Goal: Task Accomplishment & Management: Manage account settings

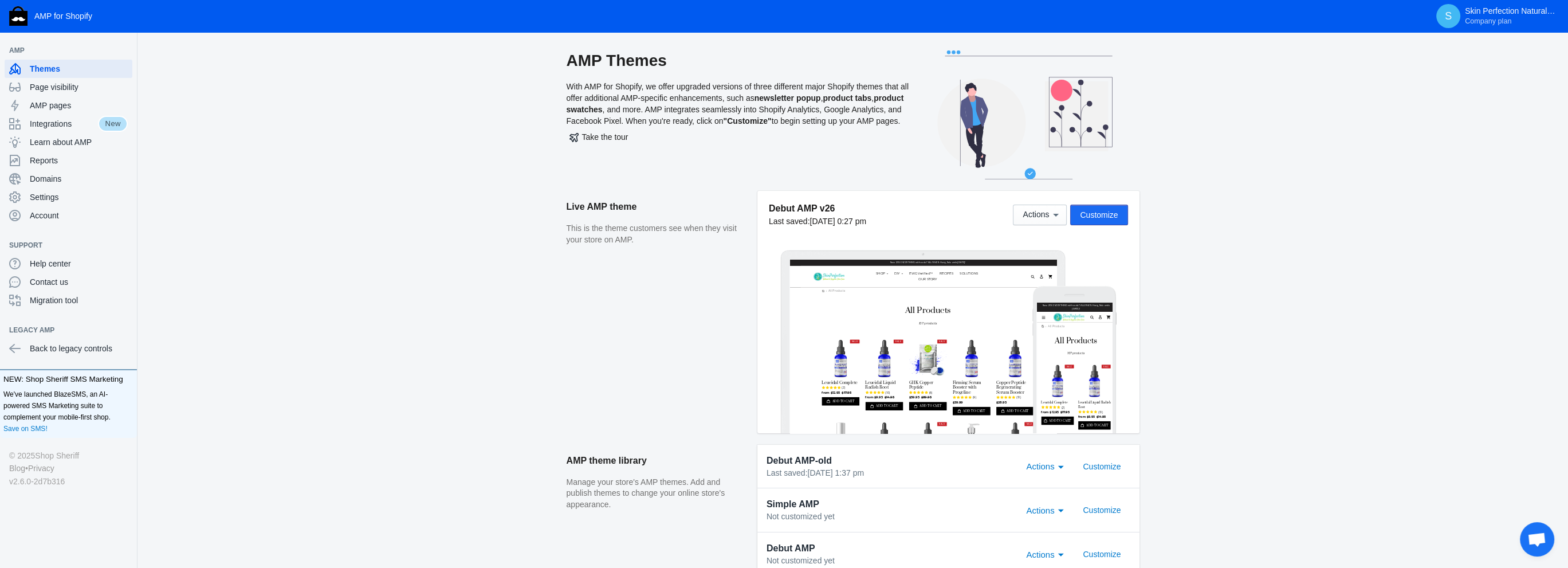
click at [1093, 213] on span "Customize" at bounding box center [1099, 215] width 37 height 9
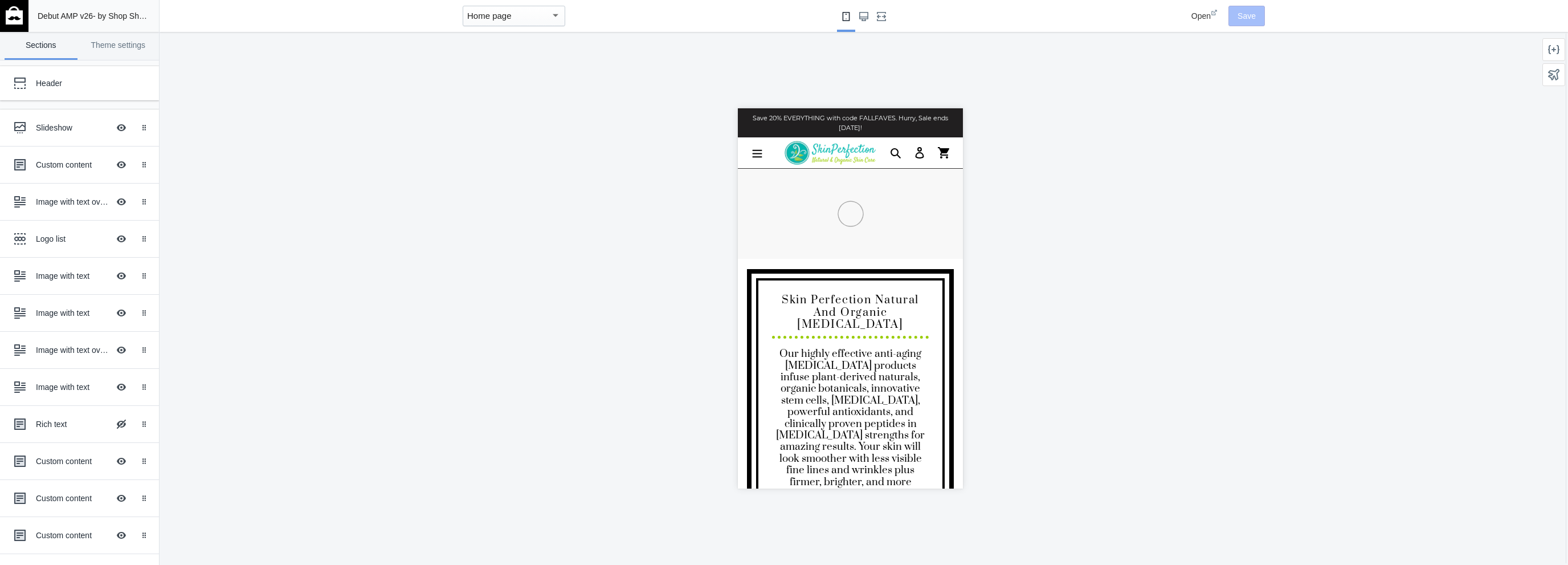
scroll to position [0, 574]
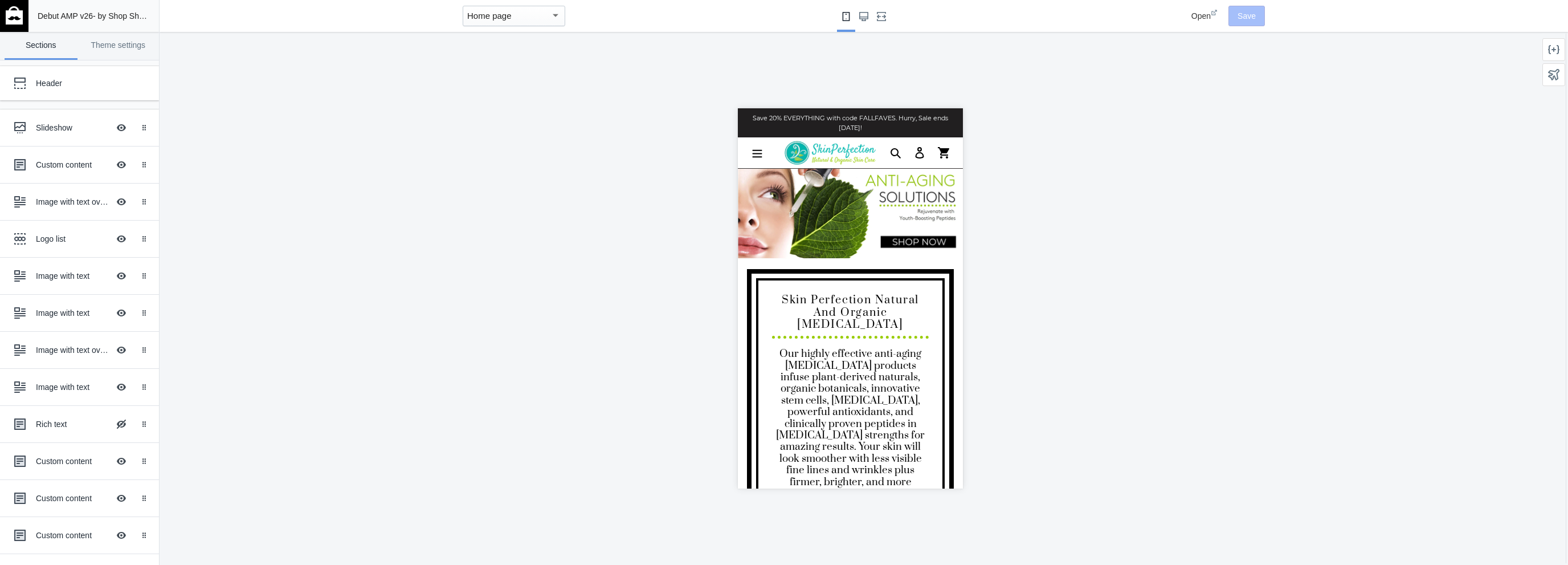
click at [809, 131] on div "Save 20% EVERYTHING with code FALLFAVES. Hurry, Sale ends [DATE]!" at bounding box center [849, 122] width 225 height 29
click at [49, 79] on div "Header" at bounding box center [85, 83] width 98 height 12
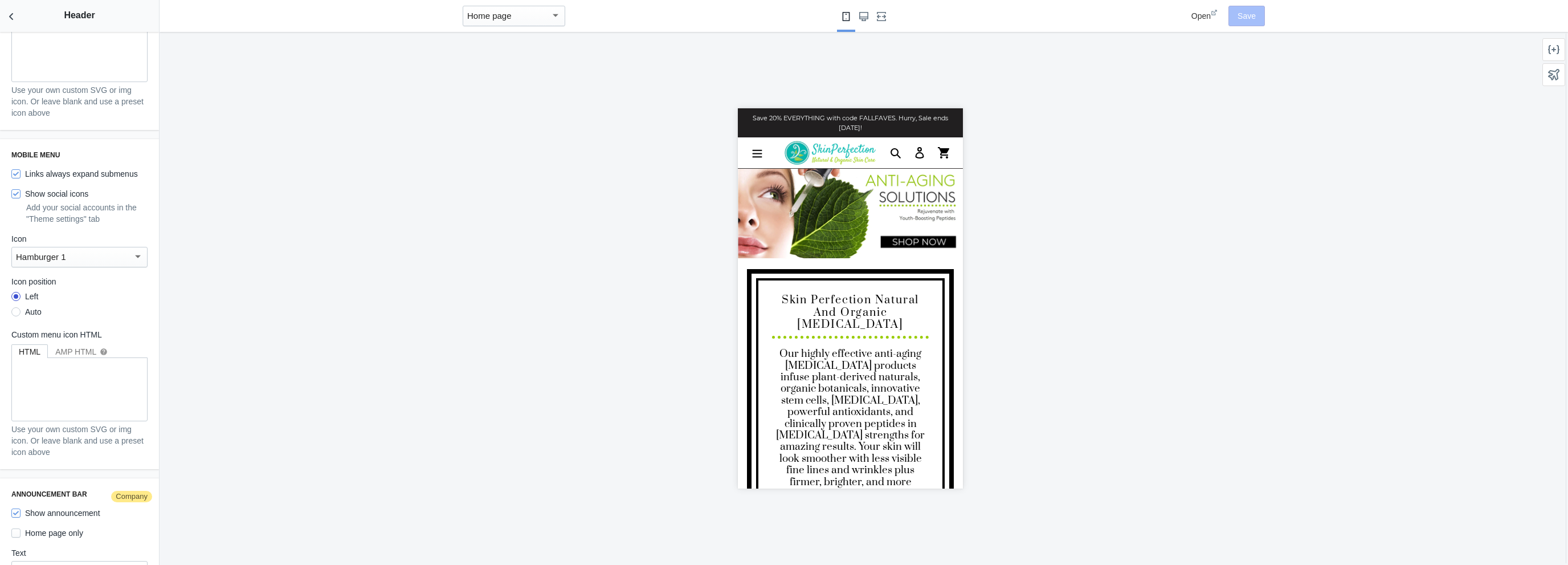
scroll to position [1585, 0]
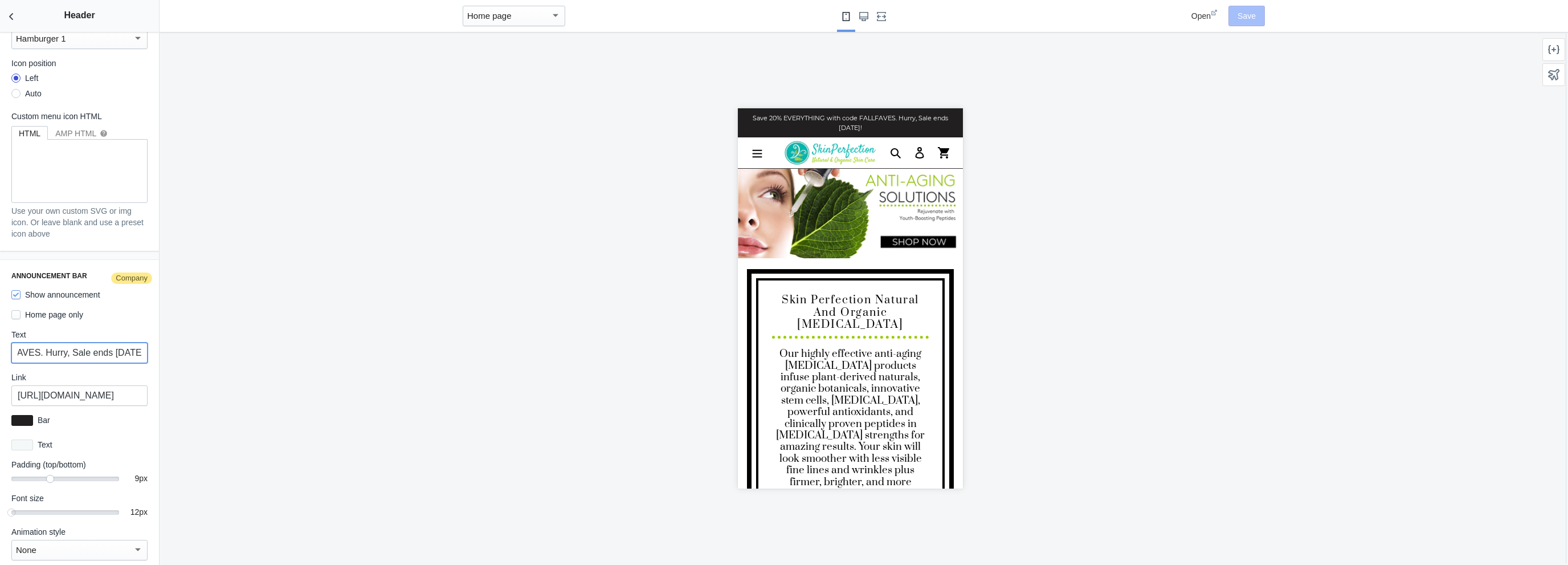
drag, startPoint x: 13, startPoint y: 339, endPoint x: 323, endPoint y: 359, distance: 310.6
click at [321, 359] on main "Debut AMP v26 - by Shop Sheriff Save Sections Theme settings Header Slideshow H…" at bounding box center [784, 282] width 1568 height 565
paste input "Free US Shipping on Orders over $75! Use Coupon Code SHIPFREE"
type input "Free US Shipping on Orders over $75! Use Coupon Code SHIPFREE"
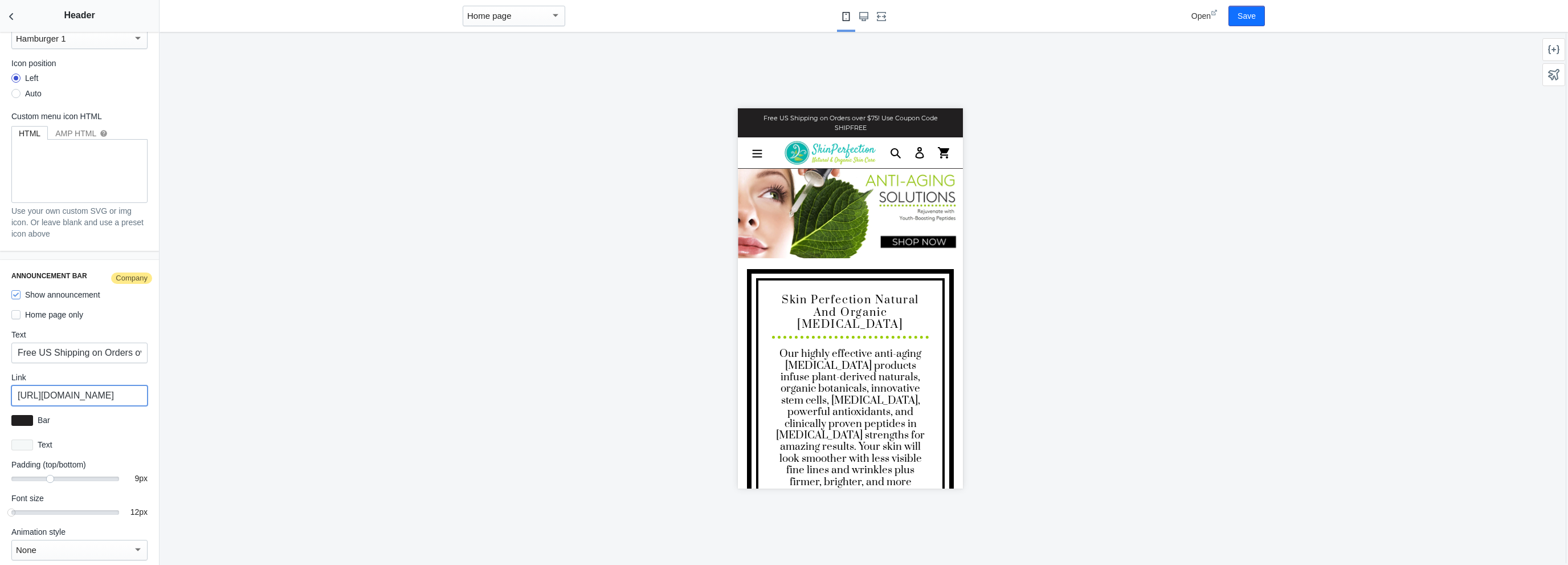
scroll to position [0, 173]
drag, startPoint x: 100, startPoint y: 385, endPoint x: 220, endPoint y: 385, distance: 120.0
click at [220, 385] on main "Debut AMP v26 - by Shop Sheriff Save Sections Theme settings Header Slideshow H…" at bounding box center [784, 282] width 1568 height 565
click at [1249, 11] on button "Save" at bounding box center [1246, 15] width 36 height 20
